Goal: Download file/media

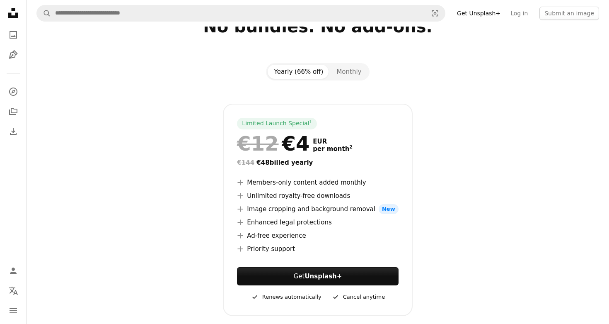
scroll to position [66, 0]
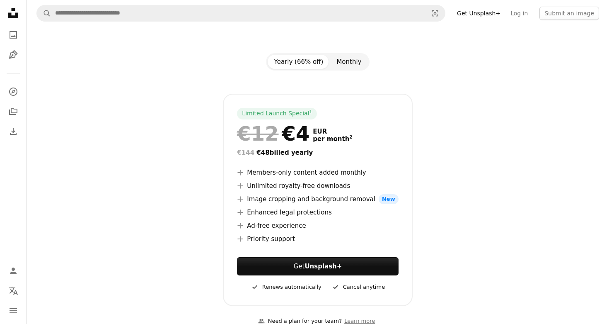
click at [345, 67] on button "Monthly" at bounding box center [349, 62] width 38 height 14
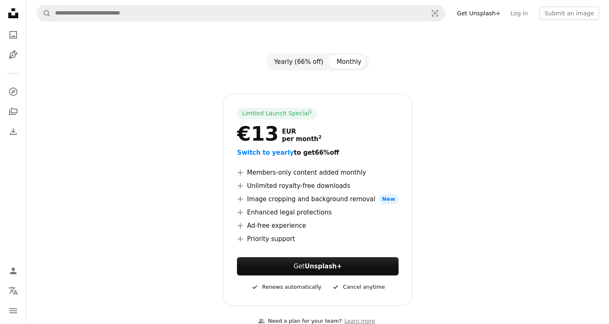
click at [320, 66] on button "Yearly (66% off)" at bounding box center [299, 62] width 63 height 14
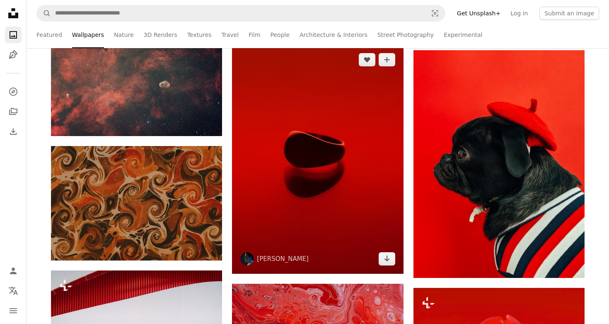
scroll to position [1574, 0]
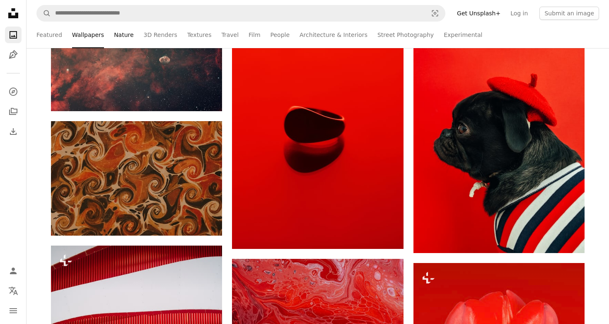
click at [121, 31] on link "Nature" at bounding box center [123, 35] width 19 height 27
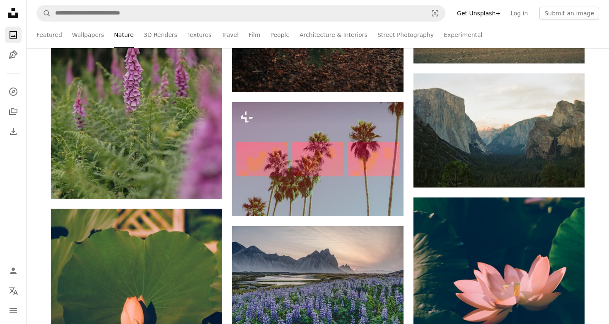
scroll to position [3457, 0]
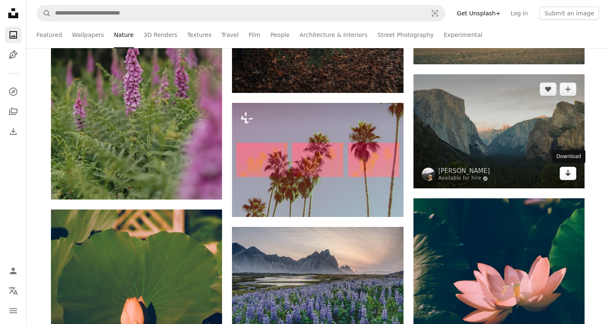
click at [563, 168] on link "Arrow pointing down" at bounding box center [568, 173] width 17 height 13
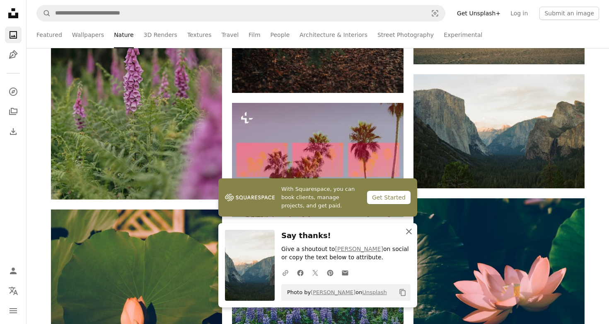
click at [410, 232] on icon "button" at bounding box center [409, 231] width 6 height 6
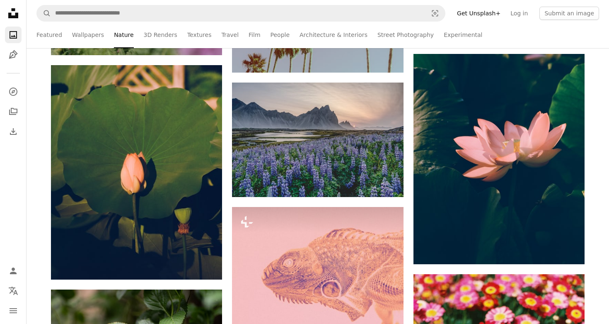
scroll to position [3600, 0]
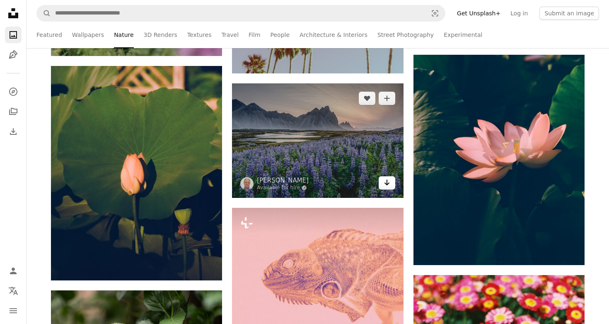
click at [385, 188] on link "Arrow pointing down" at bounding box center [387, 182] width 17 height 13
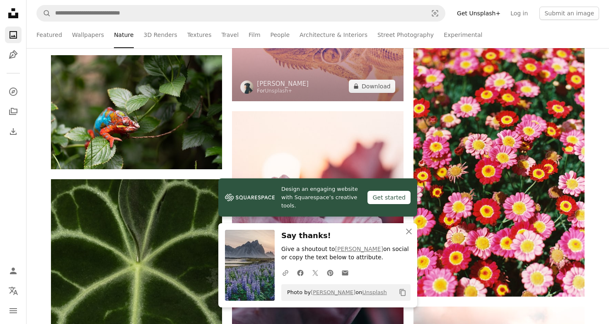
scroll to position [3872, 0]
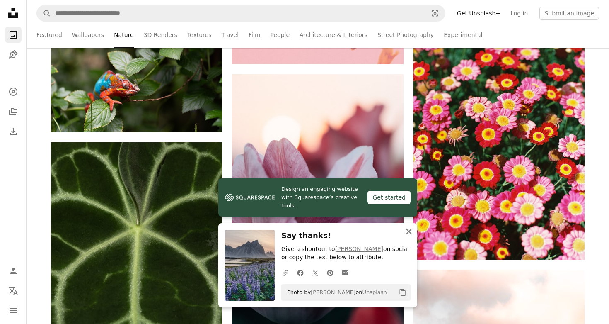
click at [408, 233] on icon "button" at bounding box center [409, 231] width 6 height 6
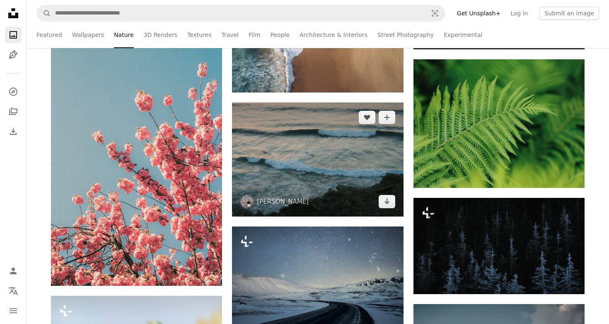
scroll to position [4357, 0]
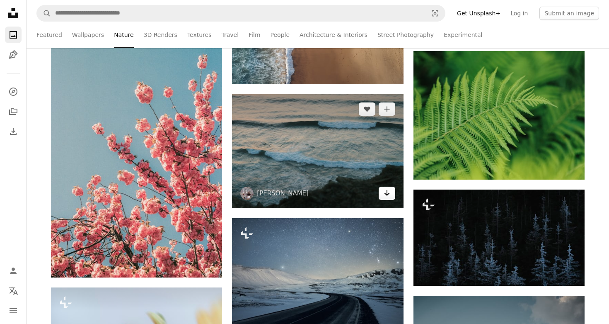
click at [383, 190] on link "Arrow pointing down" at bounding box center [387, 192] width 17 height 13
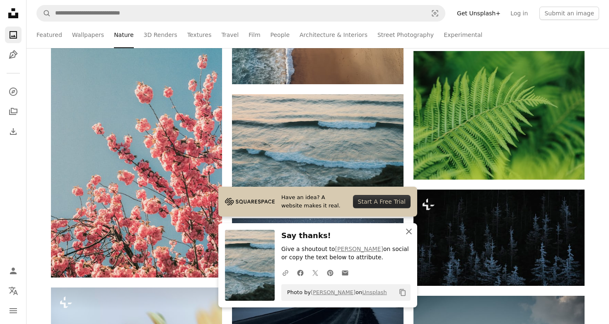
click at [408, 230] on icon "An X shape" at bounding box center [409, 231] width 10 height 10
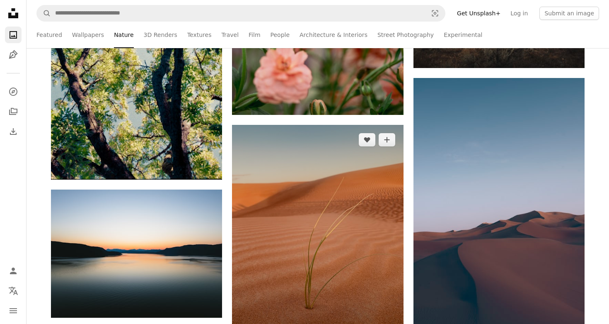
scroll to position [4850, 0]
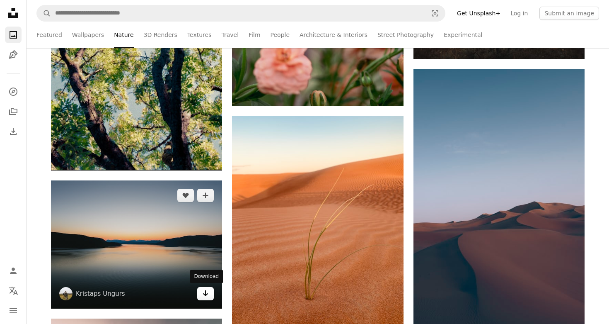
click at [206, 296] on icon "Arrow pointing down" at bounding box center [205, 293] width 7 height 10
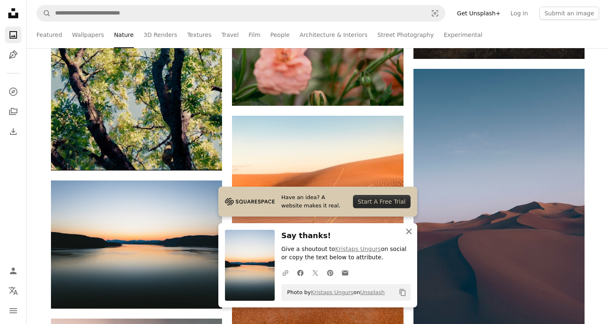
click at [413, 233] on icon "An X shape" at bounding box center [409, 231] width 10 height 10
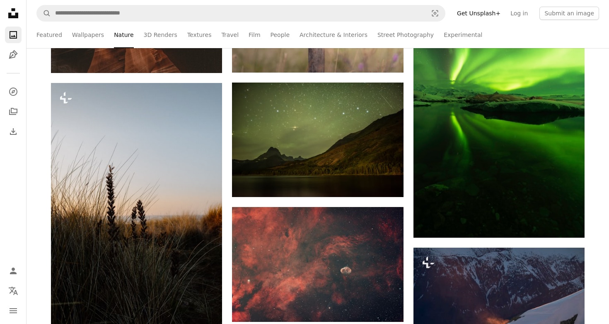
scroll to position [5923, 0]
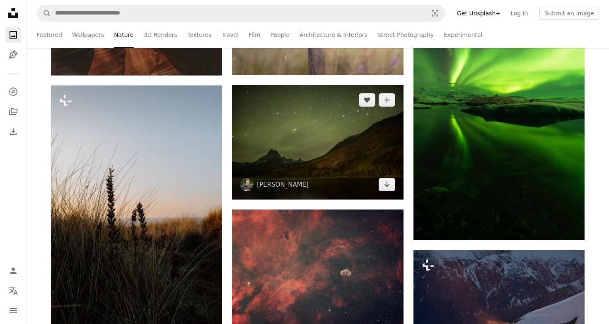
click at [349, 113] on img at bounding box center [317, 142] width 171 height 114
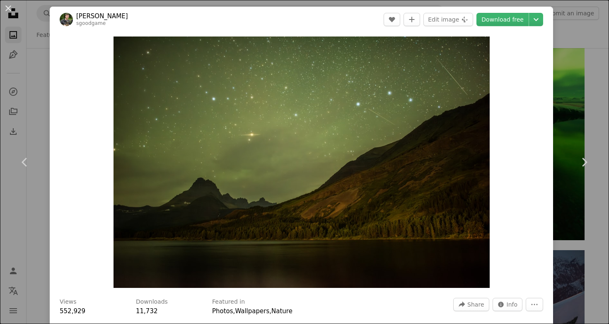
click at [569, 46] on div "An X shape Chevron left Chevron right [PERSON_NAME] sgoodgame A heart A plus si…" at bounding box center [304, 162] width 609 height 324
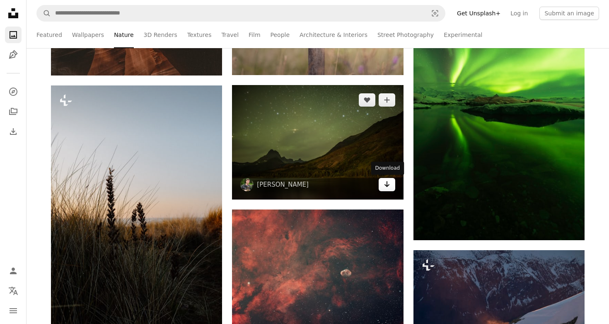
click at [384, 188] on icon "Arrow pointing down" at bounding box center [387, 184] width 7 height 10
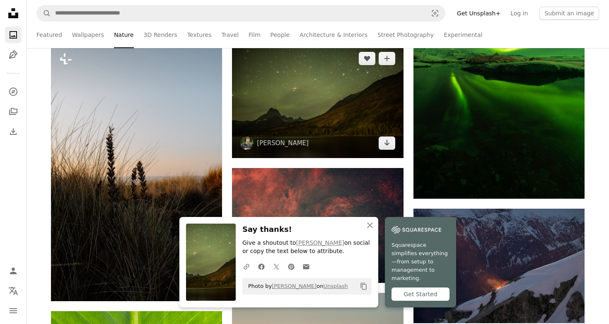
scroll to position [5971, 0]
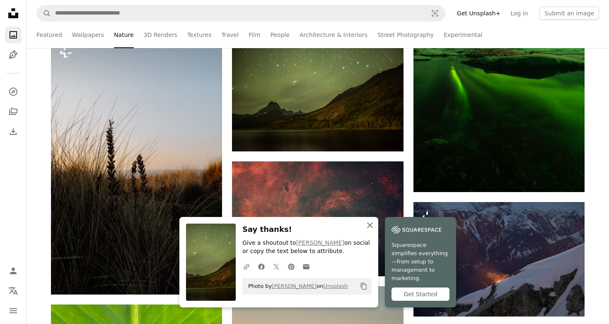
click at [370, 229] on icon "An X shape" at bounding box center [370, 225] width 10 height 10
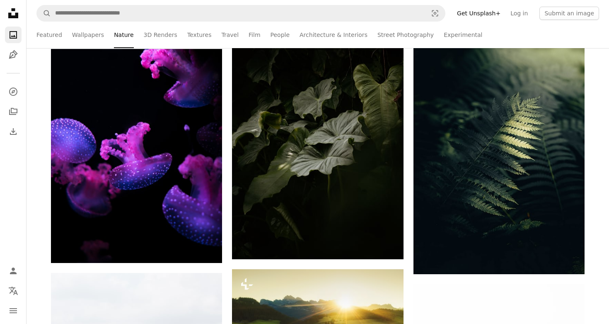
scroll to position [13589, 0]
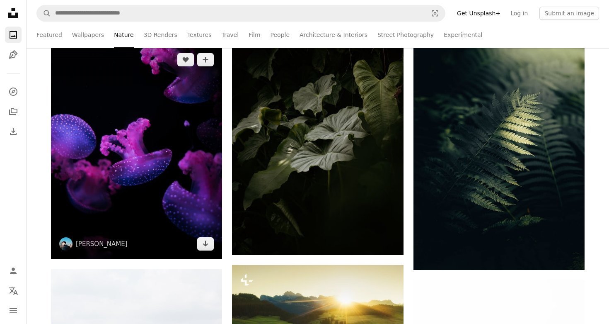
click at [157, 154] on img at bounding box center [136, 152] width 171 height 214
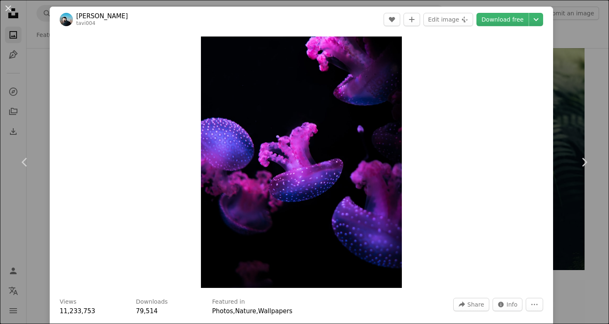
click at [29, 81] on div "An X shape Chevron left Chevron right [PERSON_NAME] tavi004 A heart A plus sign…" at bounding box center [304, 162] width 609 height 324
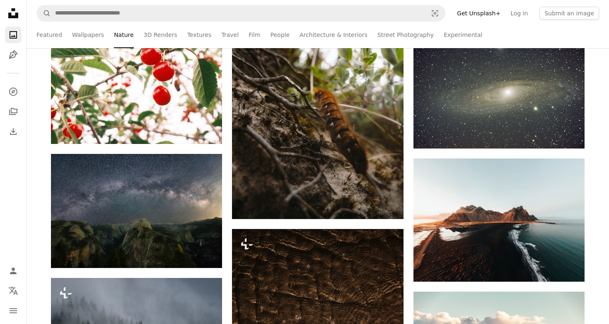
scroll to position [17710, 0]
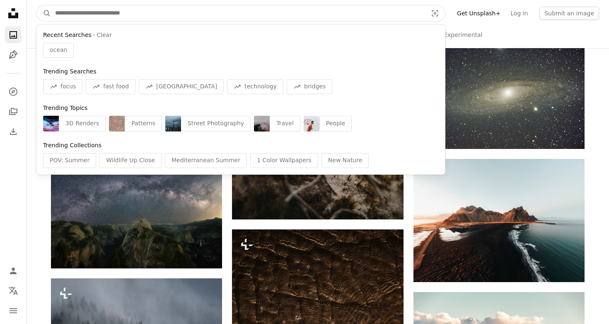
click at [91, 14] on input "Find visuals sitewide" at bounding box center [238, 13] width 374 height 16
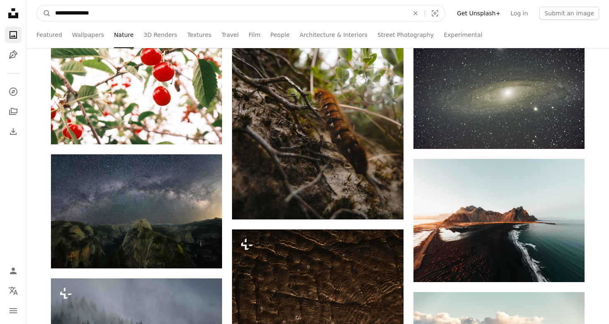
type input "**********"
click at [44, 13] on button "A magnifying glass" at bounding box center [44, 13] width 14 height 16
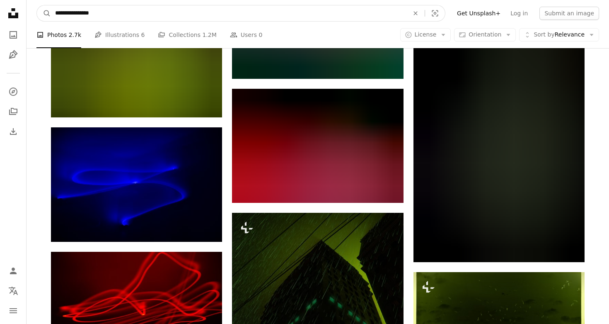
scroll to position [812, 0]
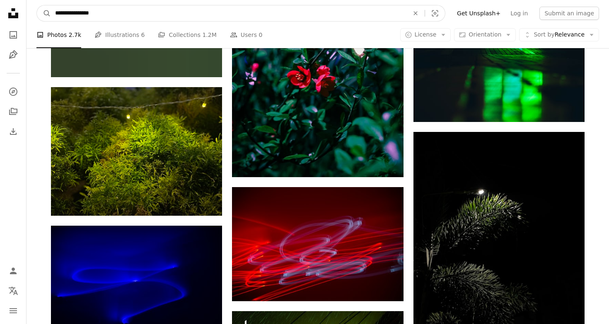
drag, startPoint x: 104, startPoint y: 15, endPoint x: 0, endPoint y: -28, distance: 112.5
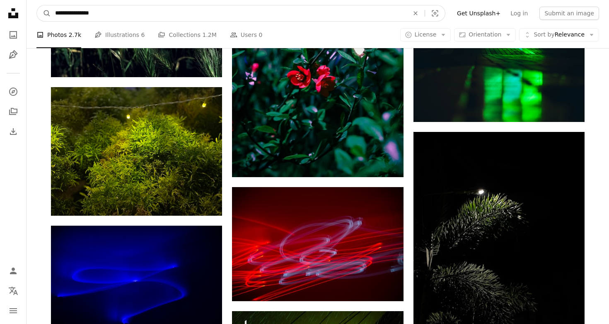
click at [0, 0] on html "**********" at bounding box center [304, 155] width 609 height 1934
type input "**********"
click at [44, 13] on button "A magnifying glass" at bounding box center [44, 13] width 14 height 16
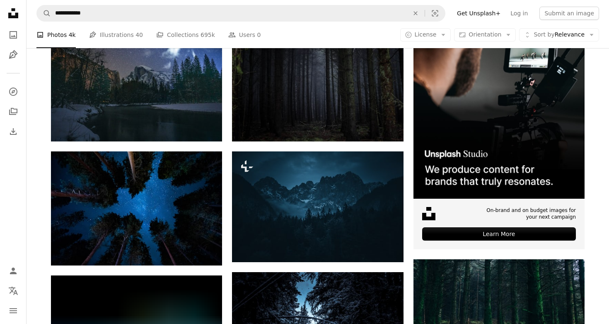
scroll to position [184, 0]
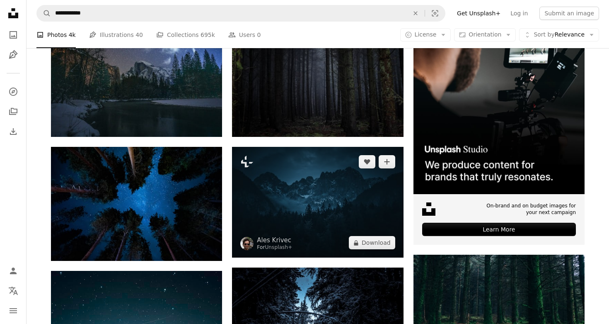
click at [270, 181] on img at bounding box center [317, 202] width 171 height 111
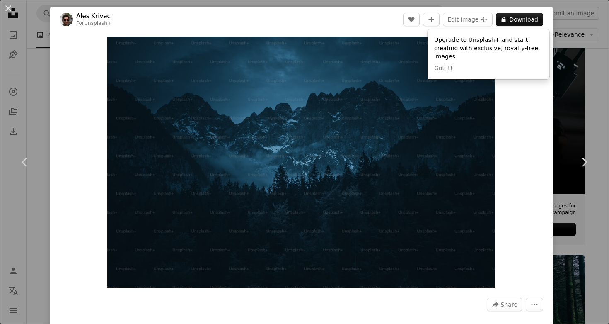
click at [577, 121] on div "An X shape Chevron left Chevron right Ales Krivec For Unsplash+ A heart A plus …" at bounding box center [304, 162] width 609 height 324
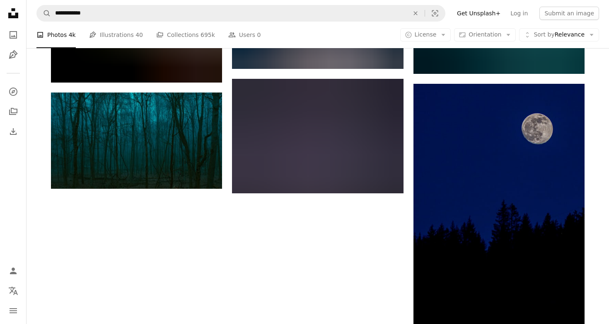
scroll to position [1088, 0]
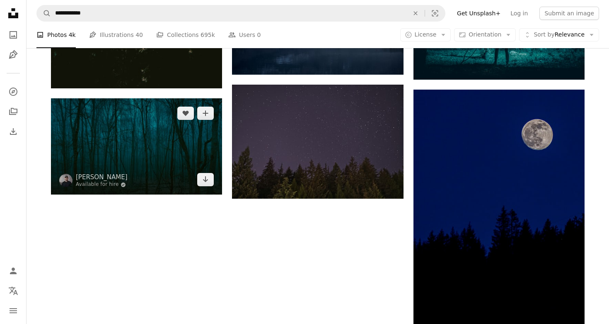
click at [99, 133] on img at bounding box center [136, 146] width 171 height 96
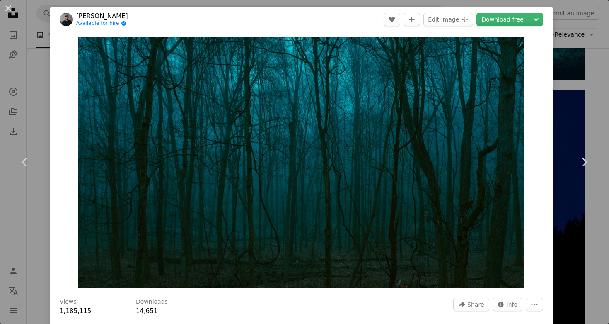
click at [591, 214] on div "An X shape Chevron left Chevron right [PERSON_NAME] Available for hire A checkm…" at bounding box center [304, 162] width 609 height 324
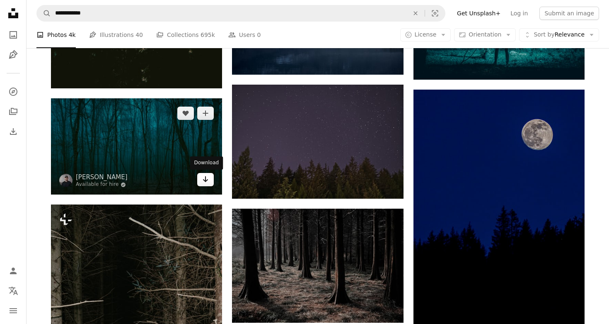
click at [208, 181] on icon "Arrow pointing down" at bounding box center [205, 179] width 7 height 10
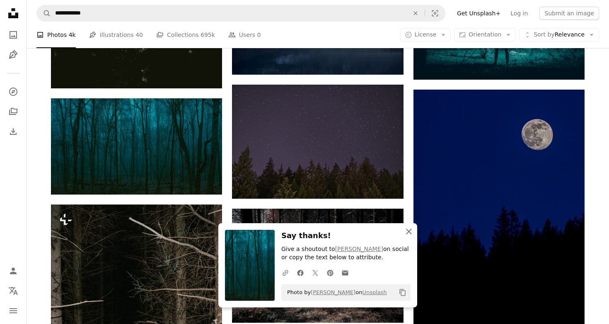
click at [408, 234] on icon "An X shape" at bounding box center [409, 231] width 10 height 10
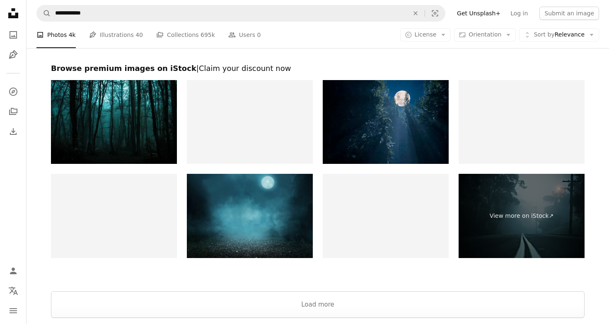
scroll to position [2827, 0]
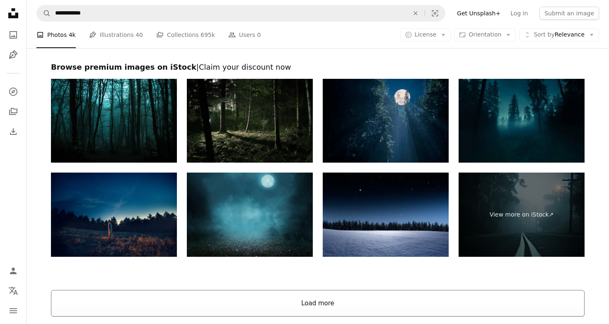
click at [323, 305] on button "Load more" at bounding box center [318, 303] width 534 height 27
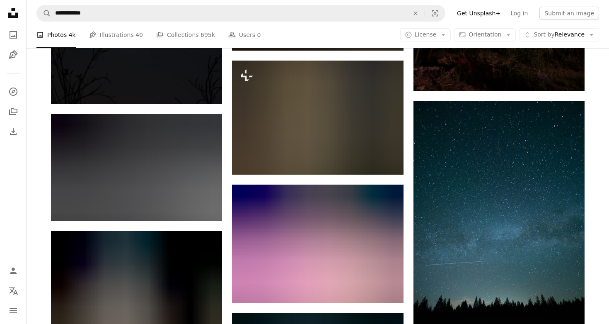
scroll to position [3561, 0]
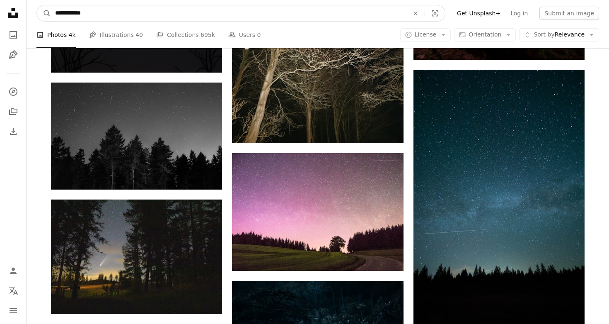
click at [163, 19] on input "**********" at bounding box center [228, 13] width 355 height 16
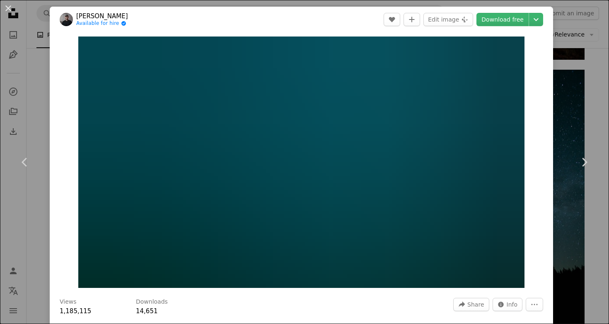
scroll to position [1088, 0]
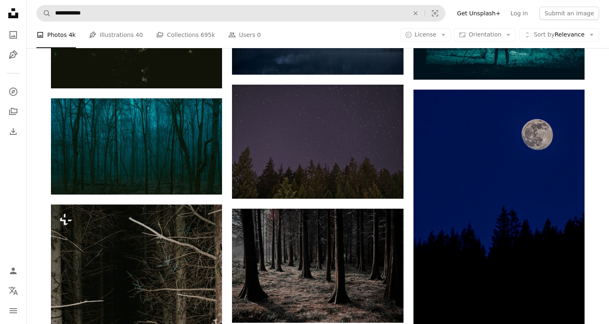
scroll to position [3561, 0]
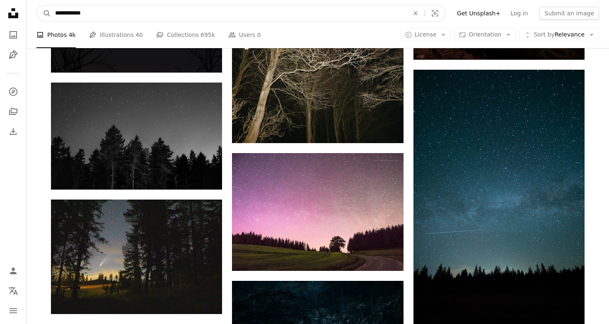
drag, startPoint x: 149, startPoint y: 19, endPoint x: 0, endPoint y: 4, distance: 149.9
type input "********"
click at [44, 13] on button "A magnifying glass" at bounding box center [44, 13] width 14 height 16
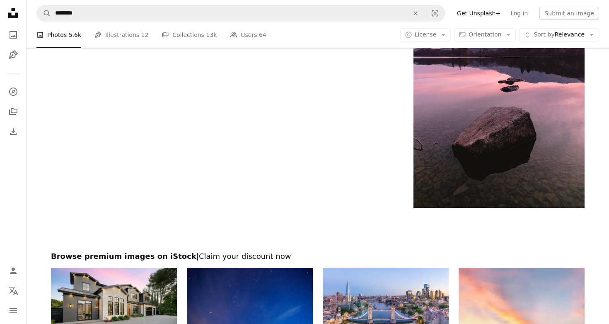
scroll to position [1480, 0]
